Goal: Register for event/course

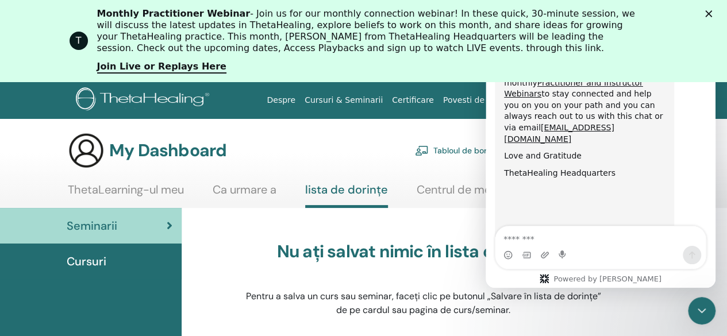
scroll to position [719, 0]
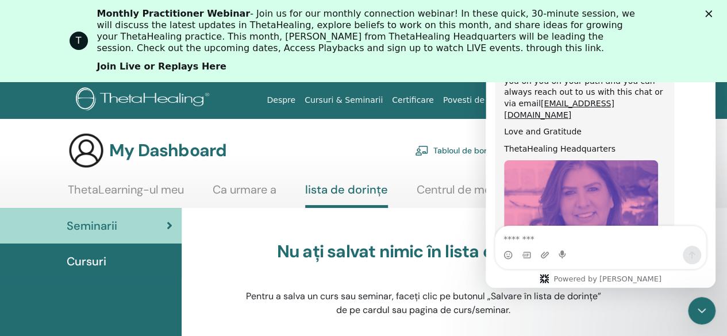
click at [174, 64] on link "Join Live or Replays Here" at bounding box center [161, 67] width 129 height 13
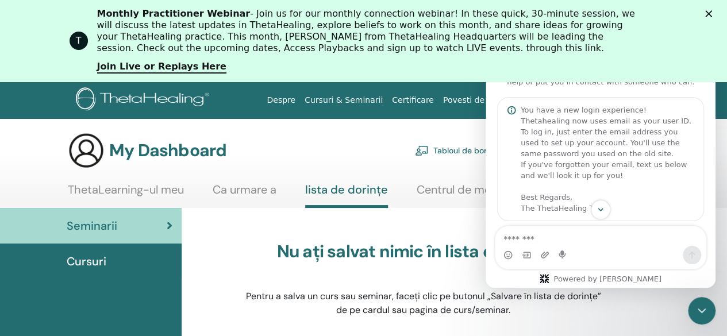
click at [712, 14] on div "T Monthly Practitioner Webinar - Join us for our monthly connection webinar! In…" at bounding box center [363, 41] width 727 height 72
click at [713, 12] on polygon "Close" at bounding box center [709, 13] width 7 height 7
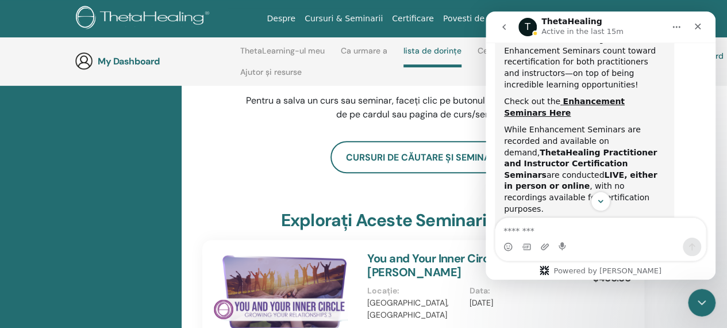
scroll to position [498, 0]
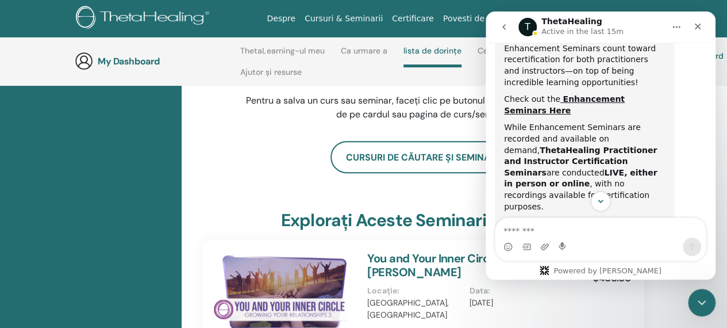
click at [643, 219] on link "Practitioner Seminars here" at bounding box center [584, 229] width 160 height 21
click at [554, 275] on link "Practitioner and Instructor Webinars" at bounding box center [573, 285] width 139 height 21
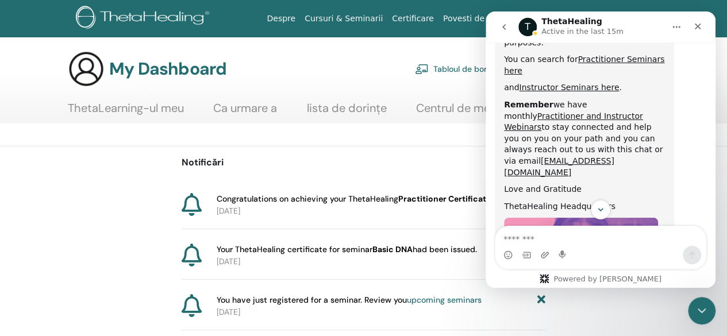
scroll to position [719, 0]
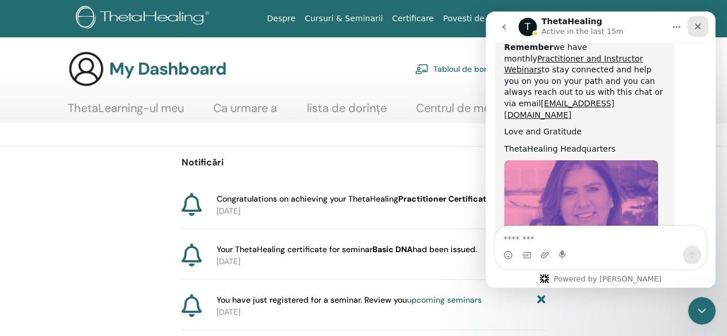
click at [700, 25] on icon "Close" at bounding box center [698, 26] width 9 height 9
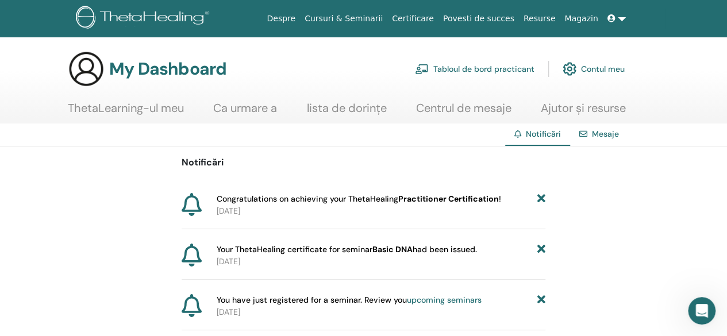
click at [439, 300] on link "upcoming seminars" at bounding box center [444, 300] width 75 height 10
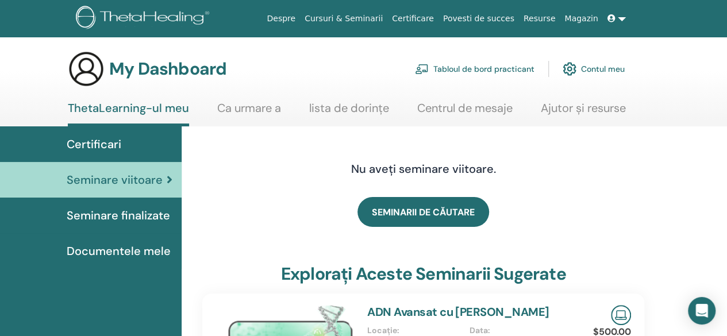
click at [116, 213] on span "Seminare finalizate" at bounding box center [119, 215] width 104 height 17
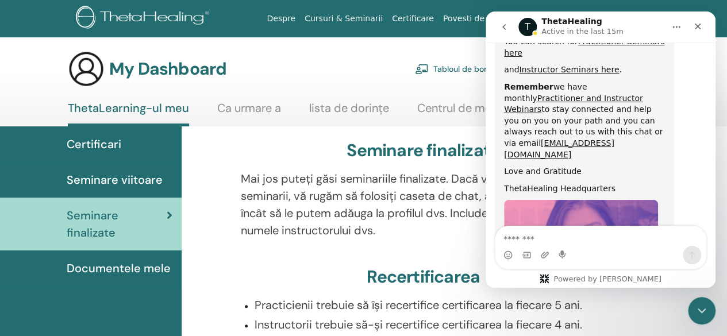
scroll to position [719, 0]
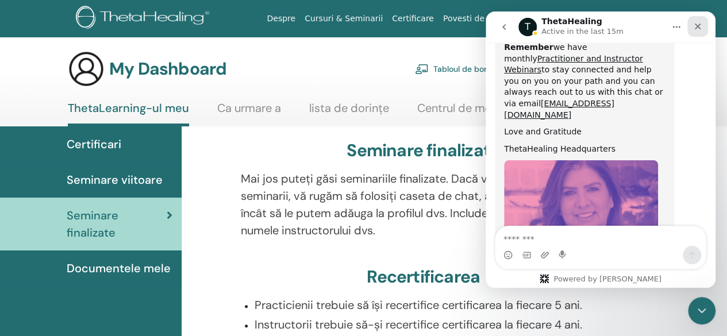
click at [698, 27] on icon "Close" at bounding box center [698, 27] width 6 height 6
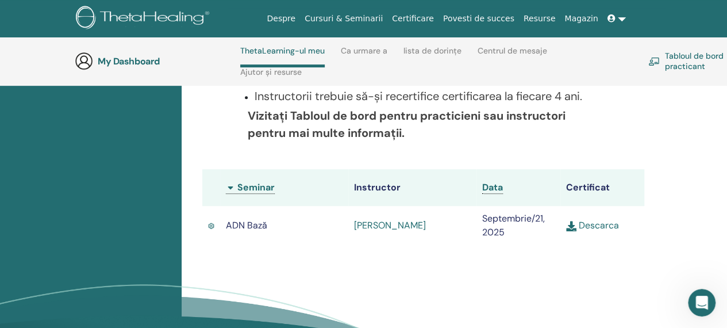
scroll to position [278, 0]
click at [590, 223] on link "Descarca" at bounding box center [592, 225] width 53 height 12
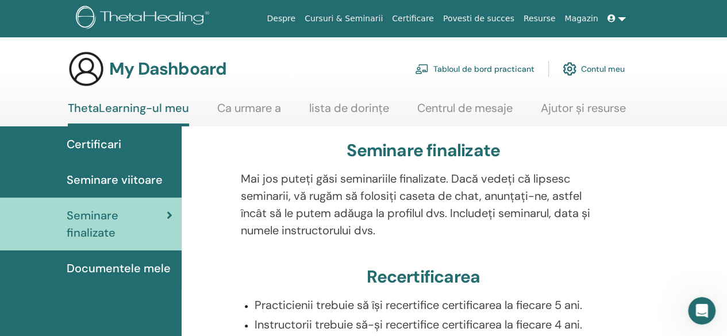
scroll to position [0, 0]
click at [480, 70] on link "Tabloul de bord practicant" at bounding box center [475, 68] width 120 height 25
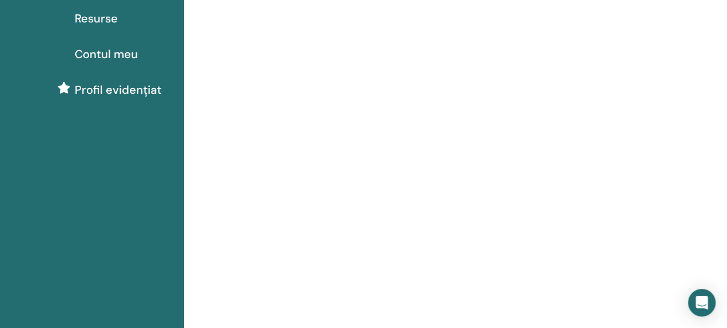
scroll to position [158, 0]
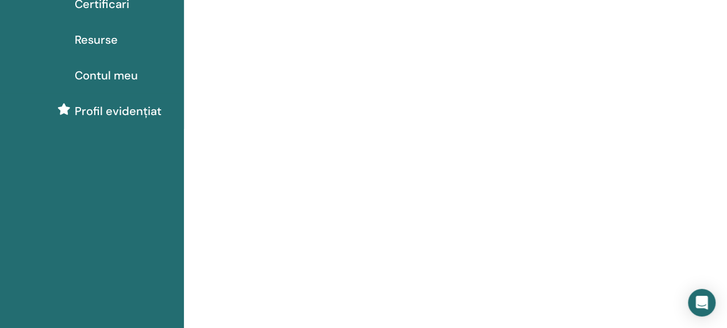
click at [128, 105] on span "Profil evidențiat" at bounding box center [118, 110] width 87 height 17
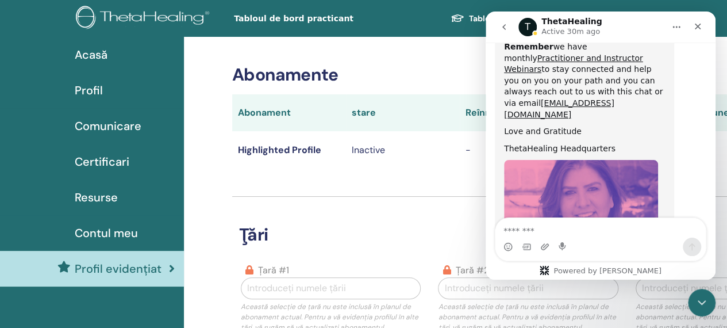
scroll to position [728, 0]
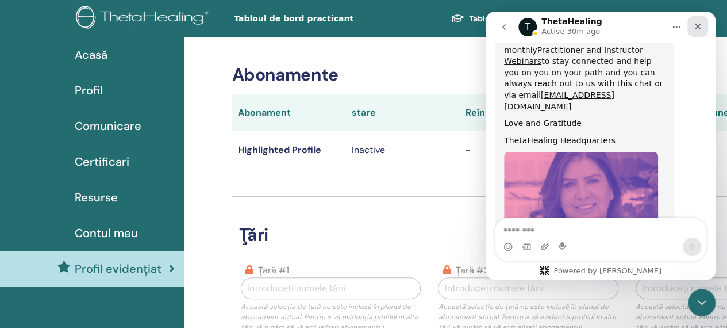
click at [695, 26] on icon "Close" at bounding box center [698, 26] width 9 height 9
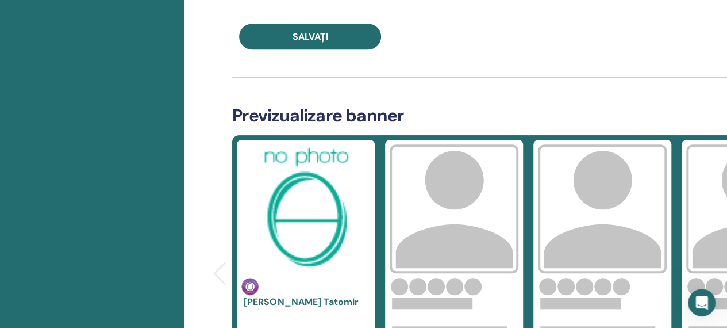
scroll to position [58, 0]
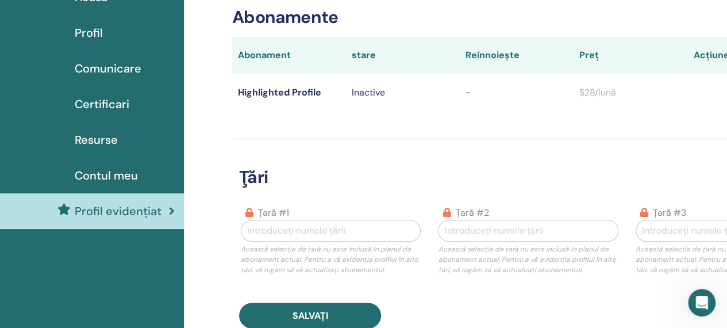
click at [121, 64] on span "Comunicare" at bounding box center [108, 68] width 67 height 17
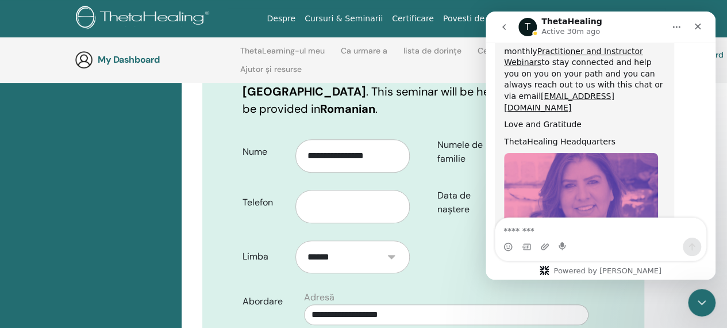
scroll to position [728, 0]
click at [695, 25] on icon "Close" at bounding box center [698, 26] width 9 height 9
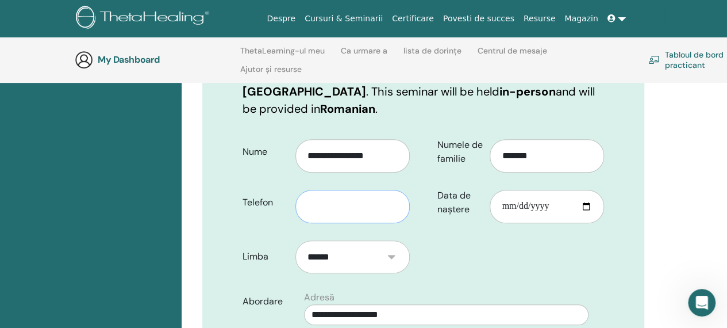
click at [325, 193] on input "text" at bounding box center [353, 206] width 114 height 33
click at [306, 190] on input "**********" at bounding box center [353, 206] width 114 height 33
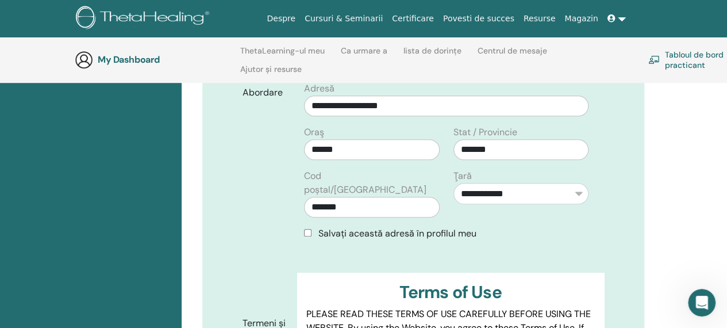
scroll to position [448, 0]
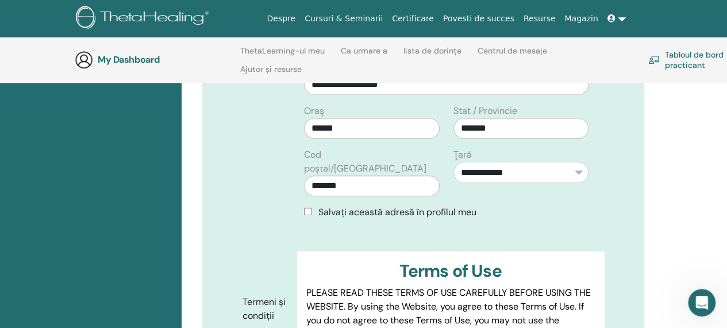
type input "**********"
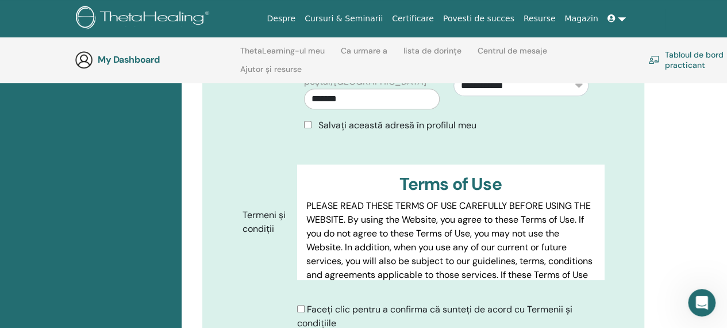
scroll to position [621, 0]
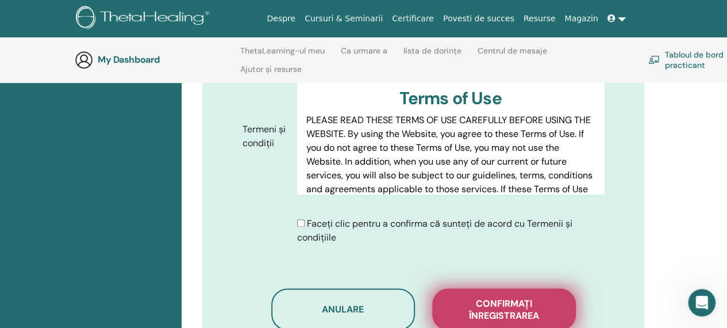
click at [515, 297] on span "Confirmați înregistrarea" at bounding box center [504, 309] width 115 height 24
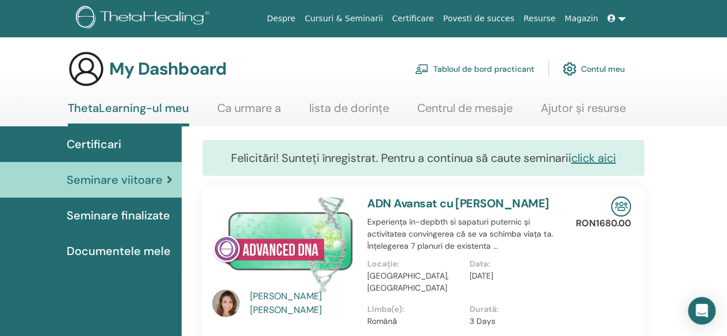
click at [140, 213] on span "Seminare finalizate" at bounding box center [119, 215] width 104 height 17
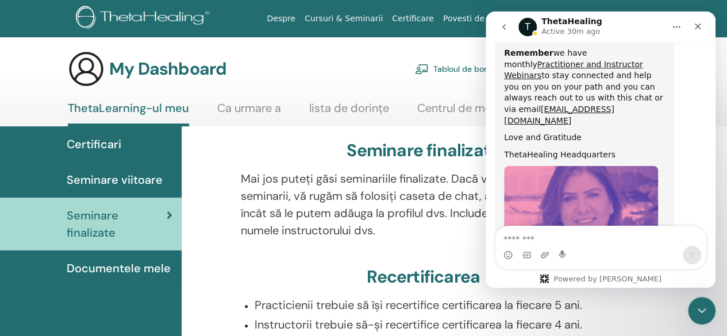
scroll to position [719, 0]
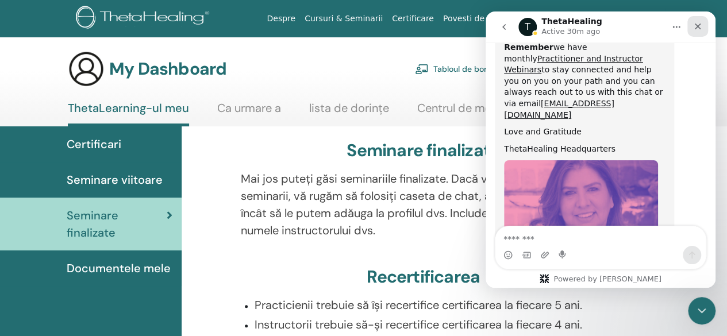
click at [700, 25] on icon "Close" at bounding box center [698, 26] width 9 height 9
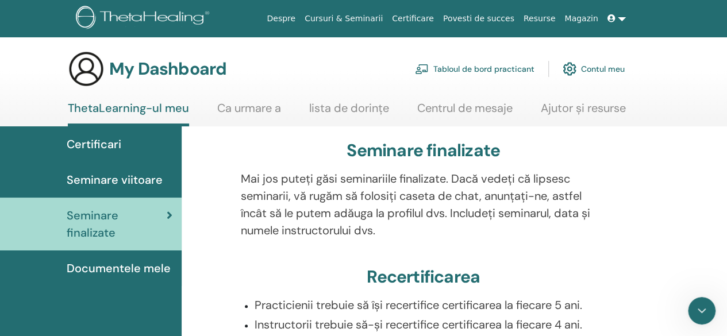
click at [700, 25] on nav "Despre Cursuri & Seminarii Certificare Povesti de succes Resurse Magazin VT Vio…" at bounding box center [363, 18] width 727 height 37
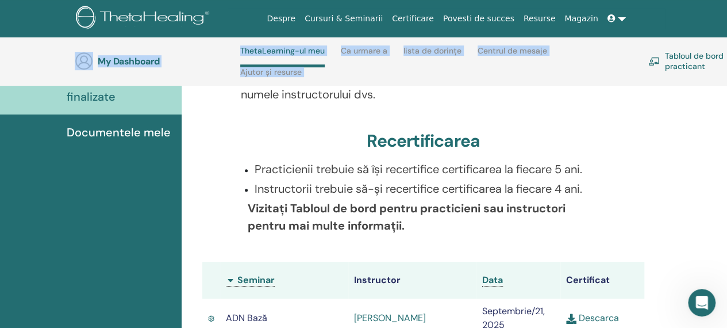
scroll to position [163, 0]
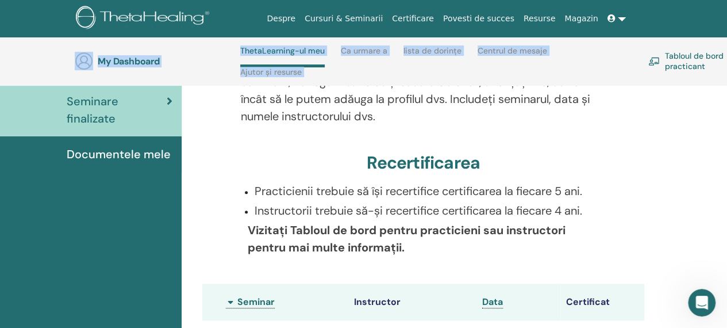
click at [120, 150] on span "Documentele mele" at bounding box center [119, 153] width 104 height 17
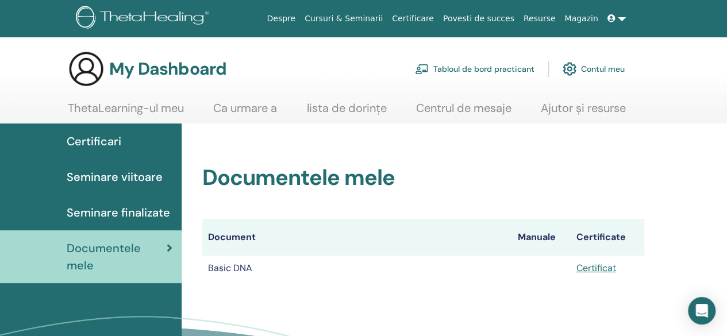
click at [331, 110] on link "lista de dorințe" at bounding box center [347, 112] width 80 height 22
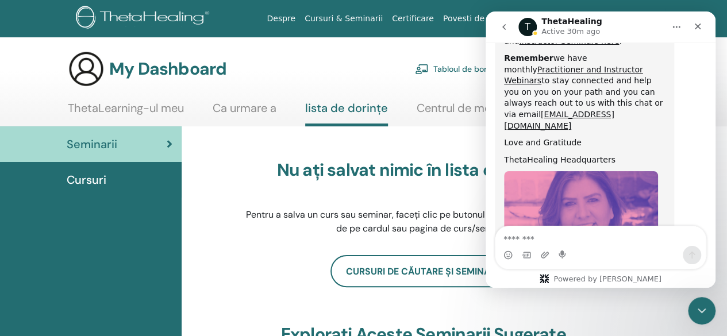
scroll to position [719, 0]
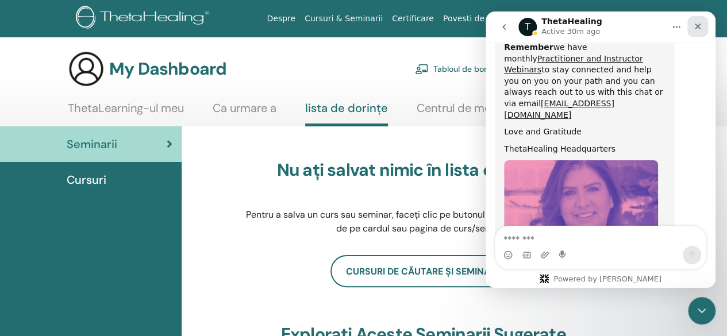
click at [696, 26] on icon "Close" at bounding box center [698, 26] width 9 height 9
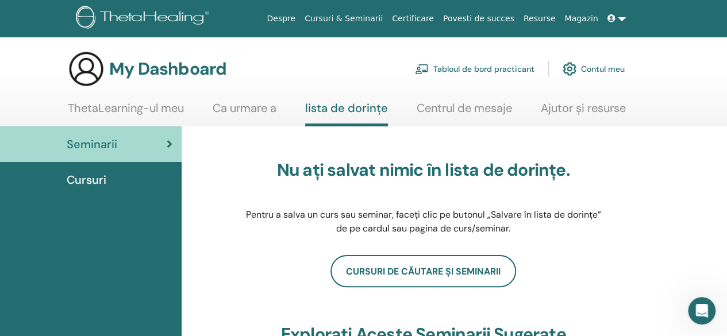
click at [230, 107] on link "Ca urmare a" at bounding box center [245, 112] width 64 height 22
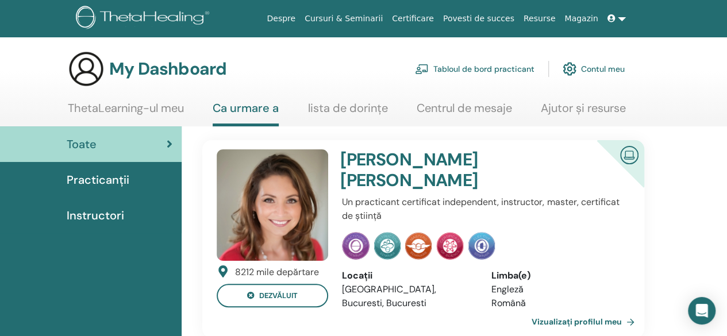
click at [590, 67] on link "Contul meu" at bounding box center [594, 68] width 62 height 25
